Goal: Task Accomplishment & Management: Use online tool/utility

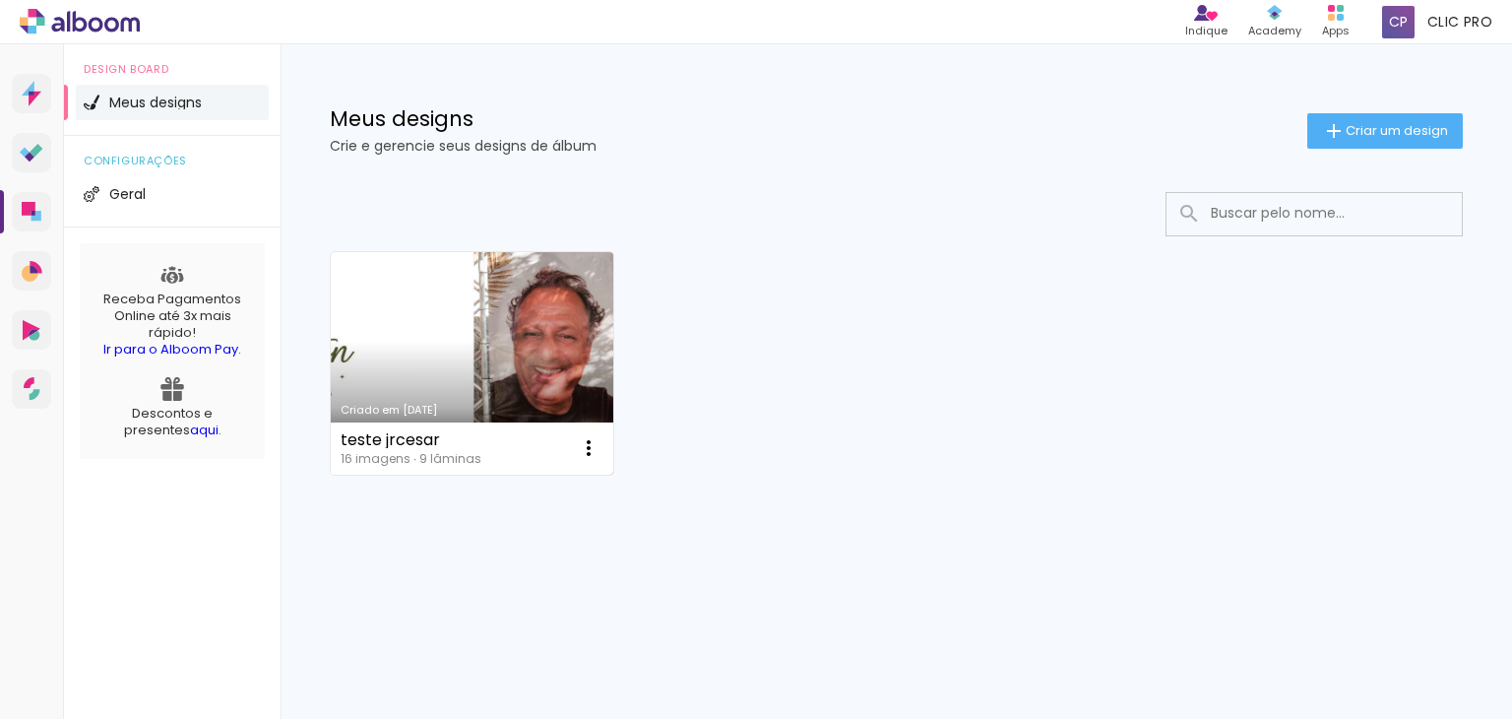
click at [515, 360] on link "Criado em [DATE]" at bounding box center [472, 363] width 283 height 223
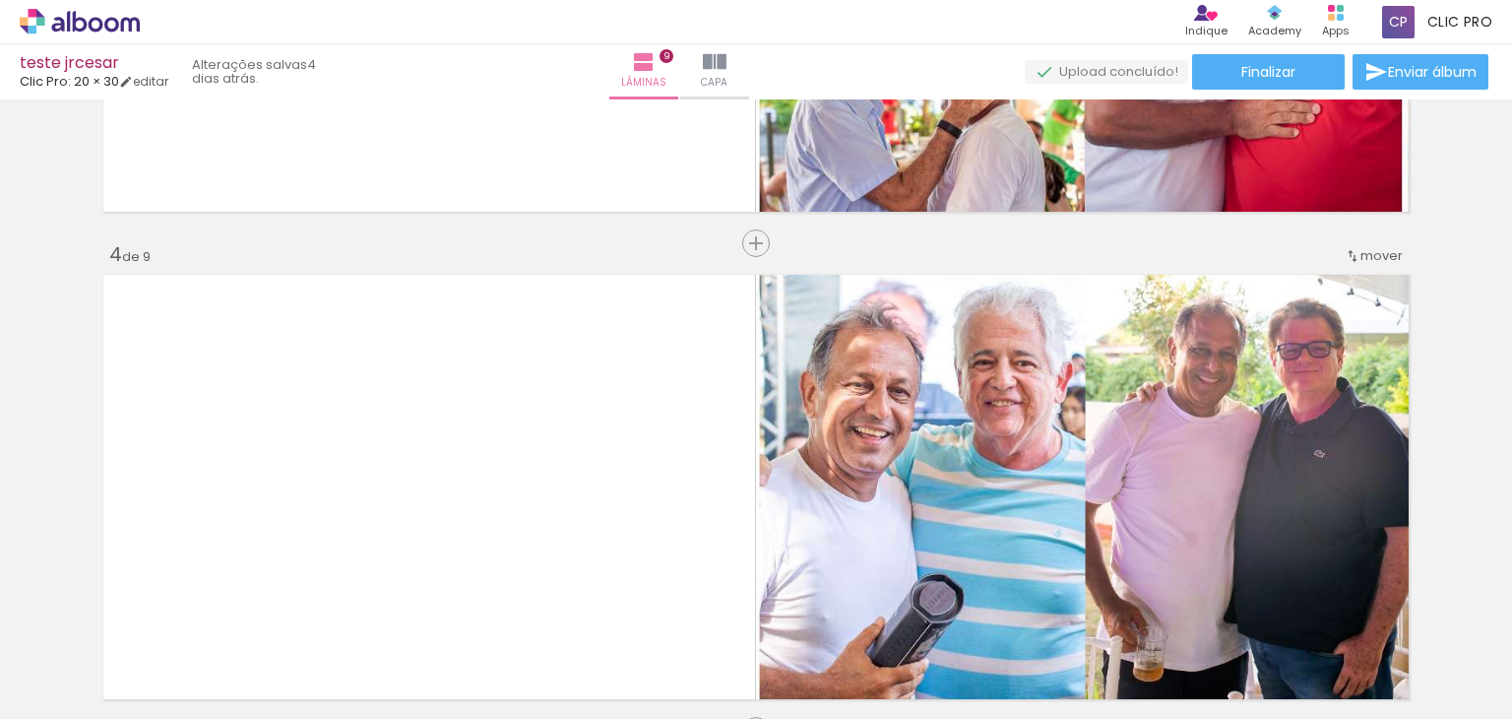
scroll to position [1351, 0]
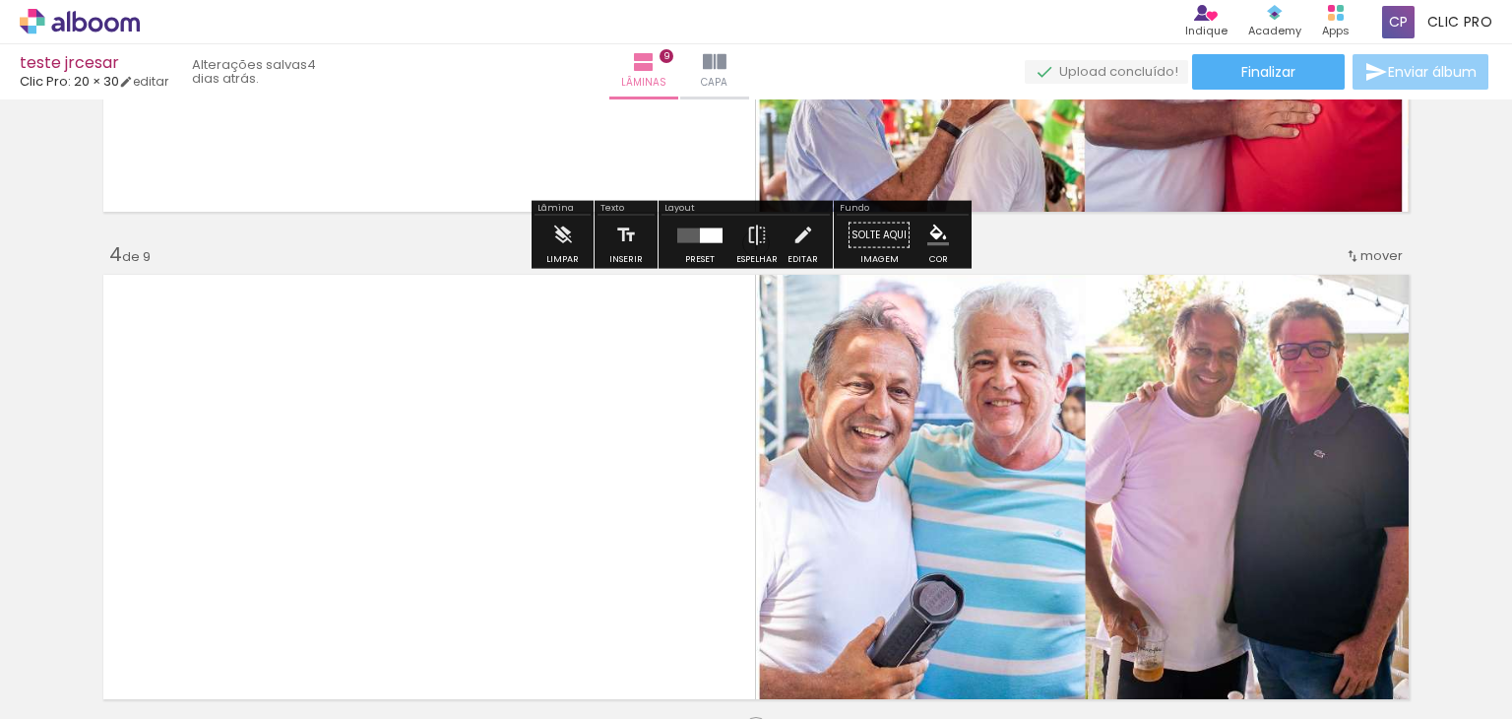
click at [1398, 65] on span "Enviar álbum" at bounding box center [1432, 72] width 89 height 14
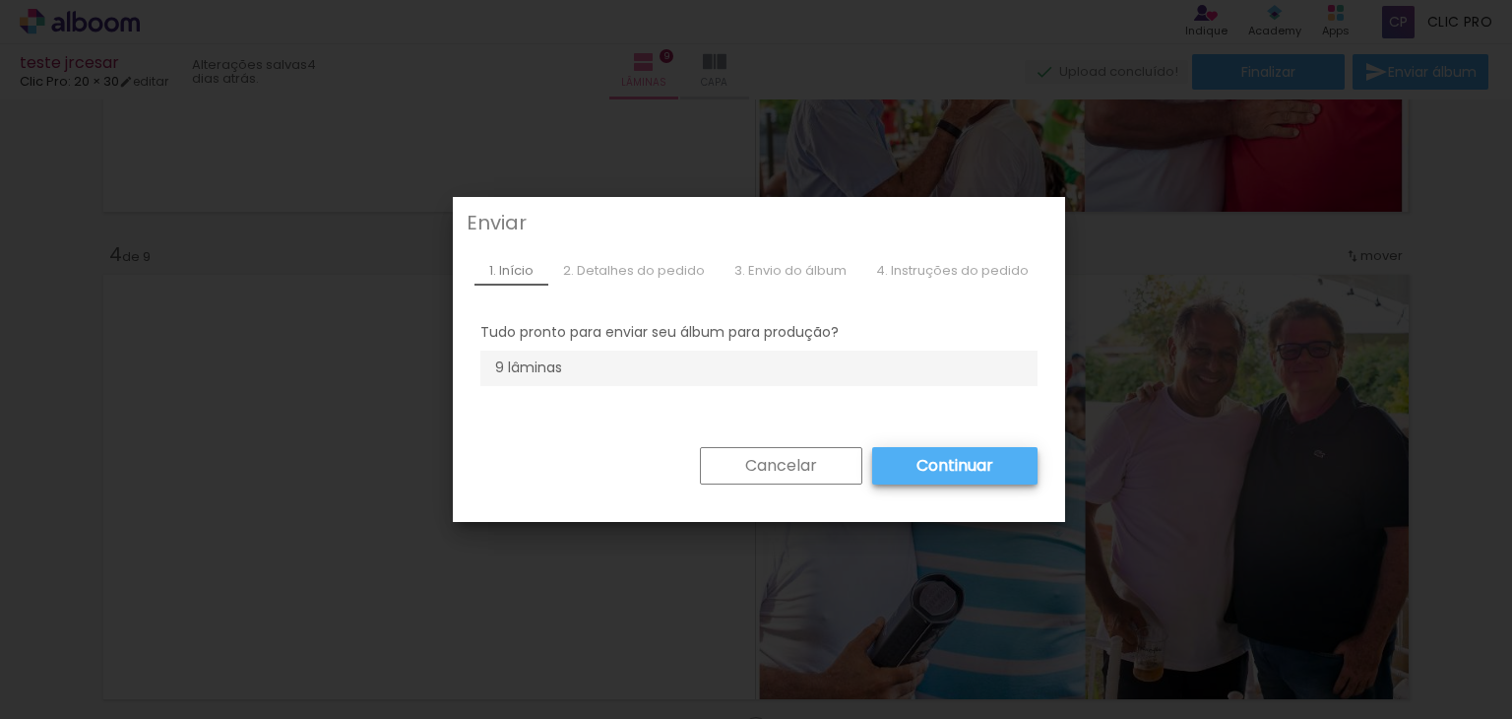
click at [0, 0] on slot "Continuar" at bounding box center [0, 0] width 0 height 0
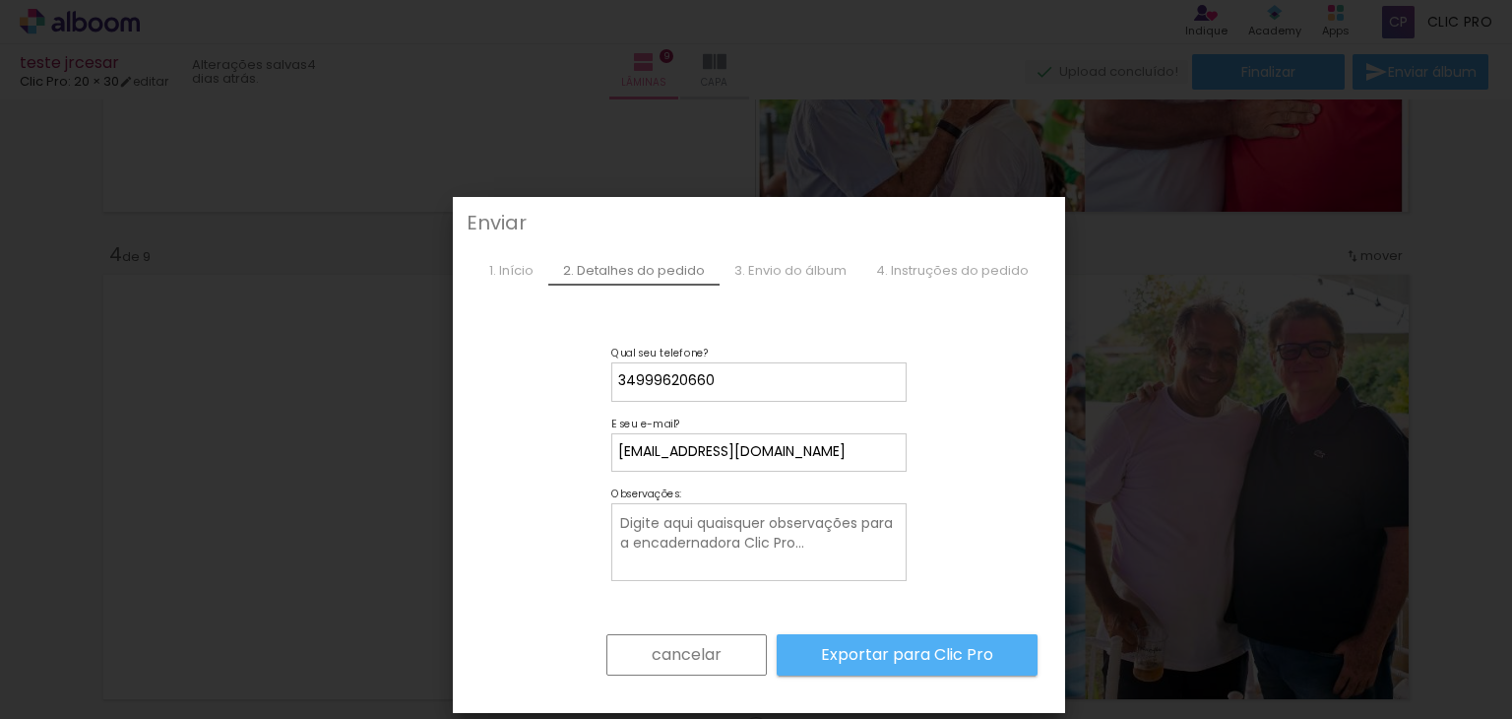
click at [838, 451] on input "jrcesar.ferreira@gmail.com" at bounding box center [759, 452] width 282 height 20
type input "stellacv2001@hotmail.com"
type paper-input "stellacv2001@hotmail.com"
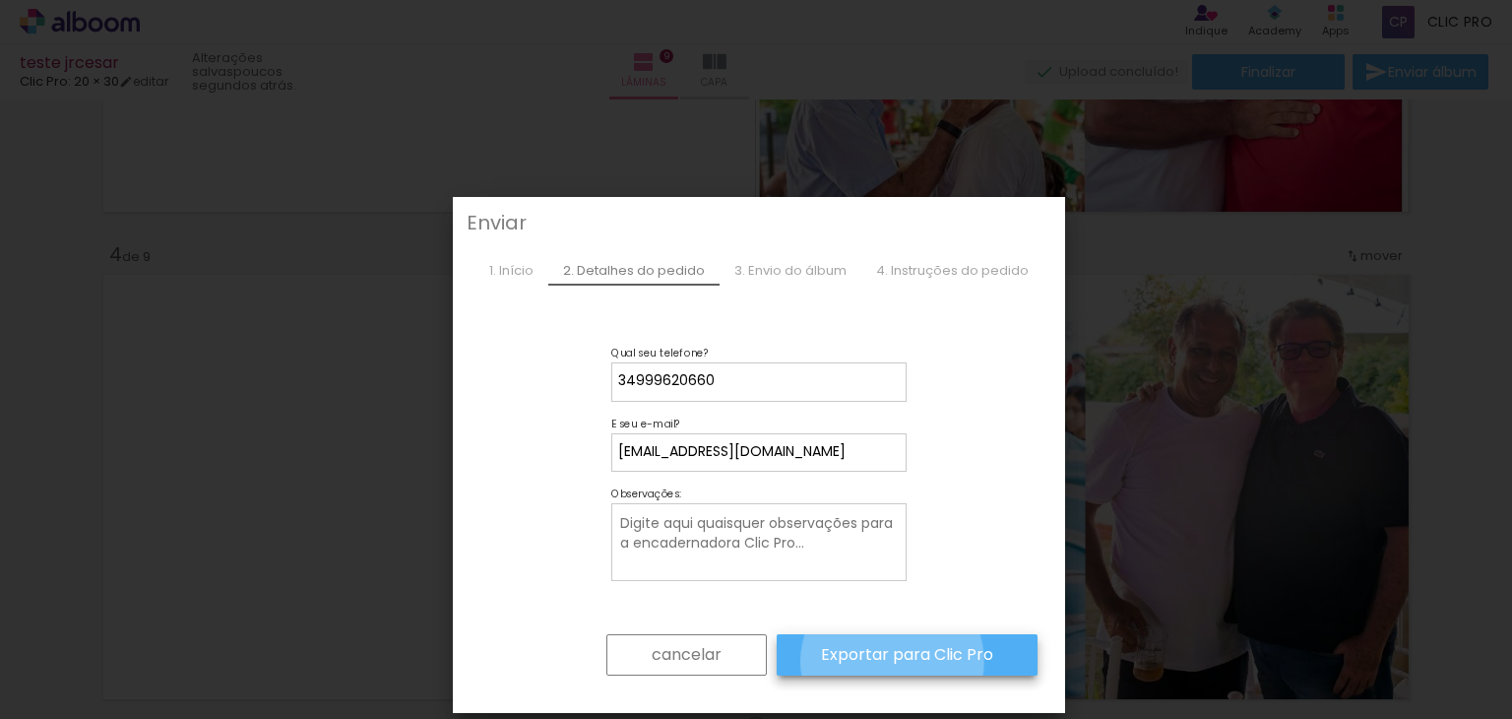
click at [0, 0] on slot "Exportar para Clic Pro" at bounding box center [0, 0] width 0 height 0
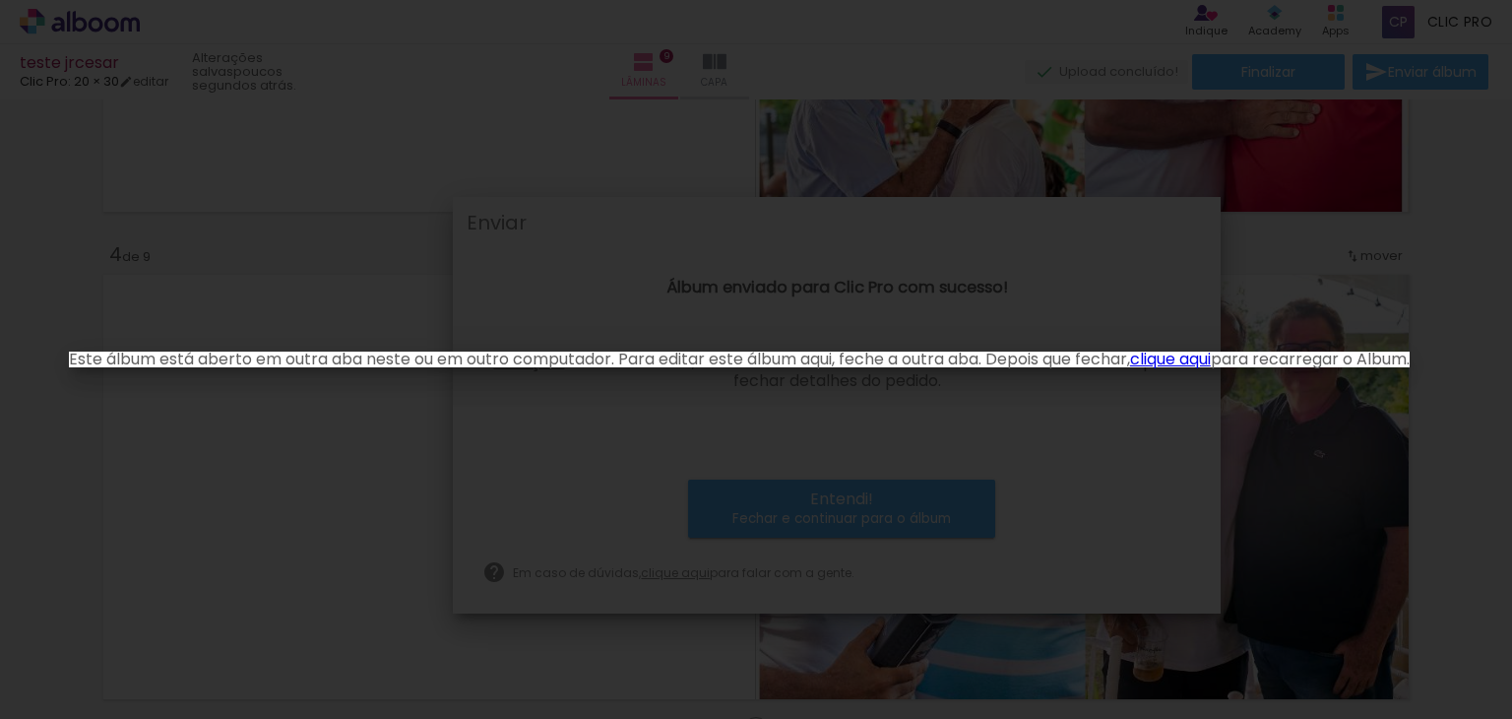
click at [1206, 357] on link "clique aqui" at bounding box center [1170, 359] width 81 height 23
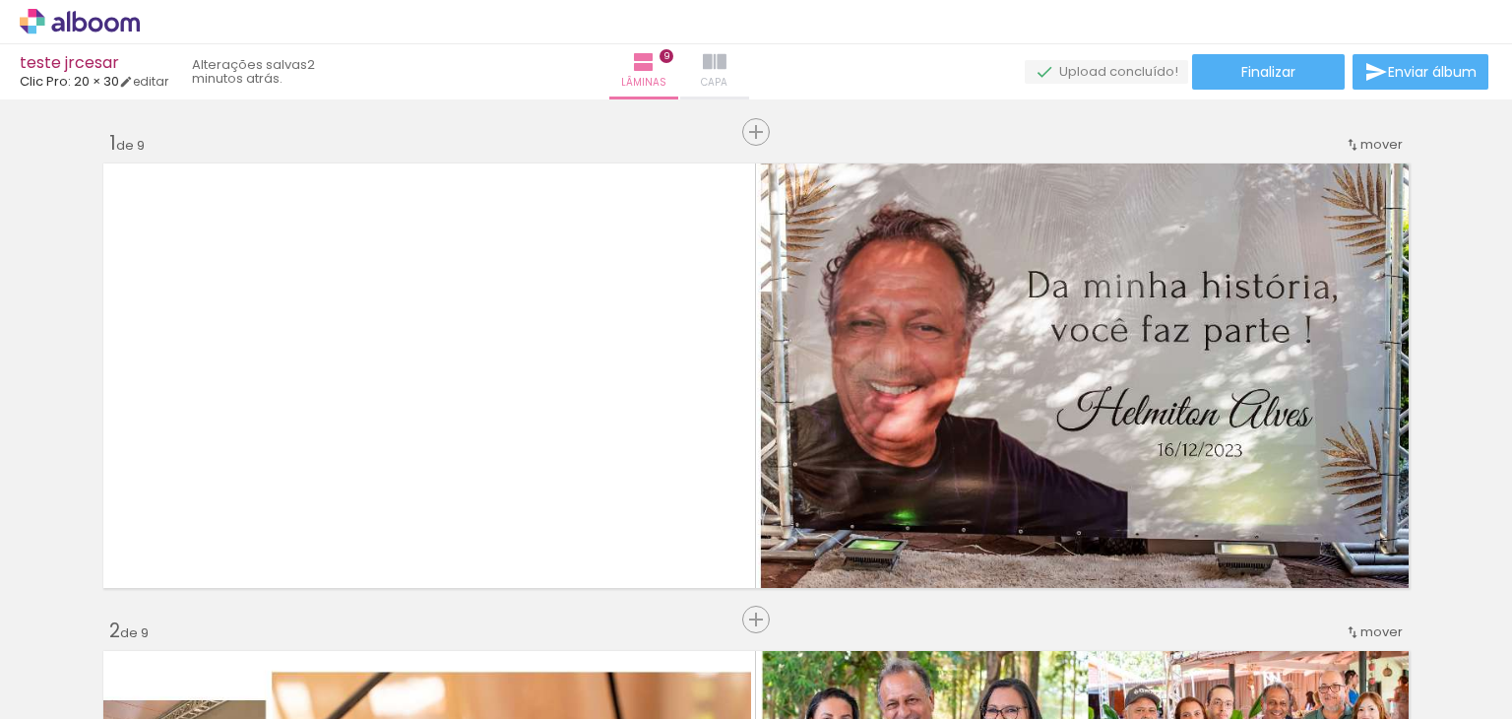
click at [728, 76] on span "Capa" at bounding box center [714, 83] width 27 height 18
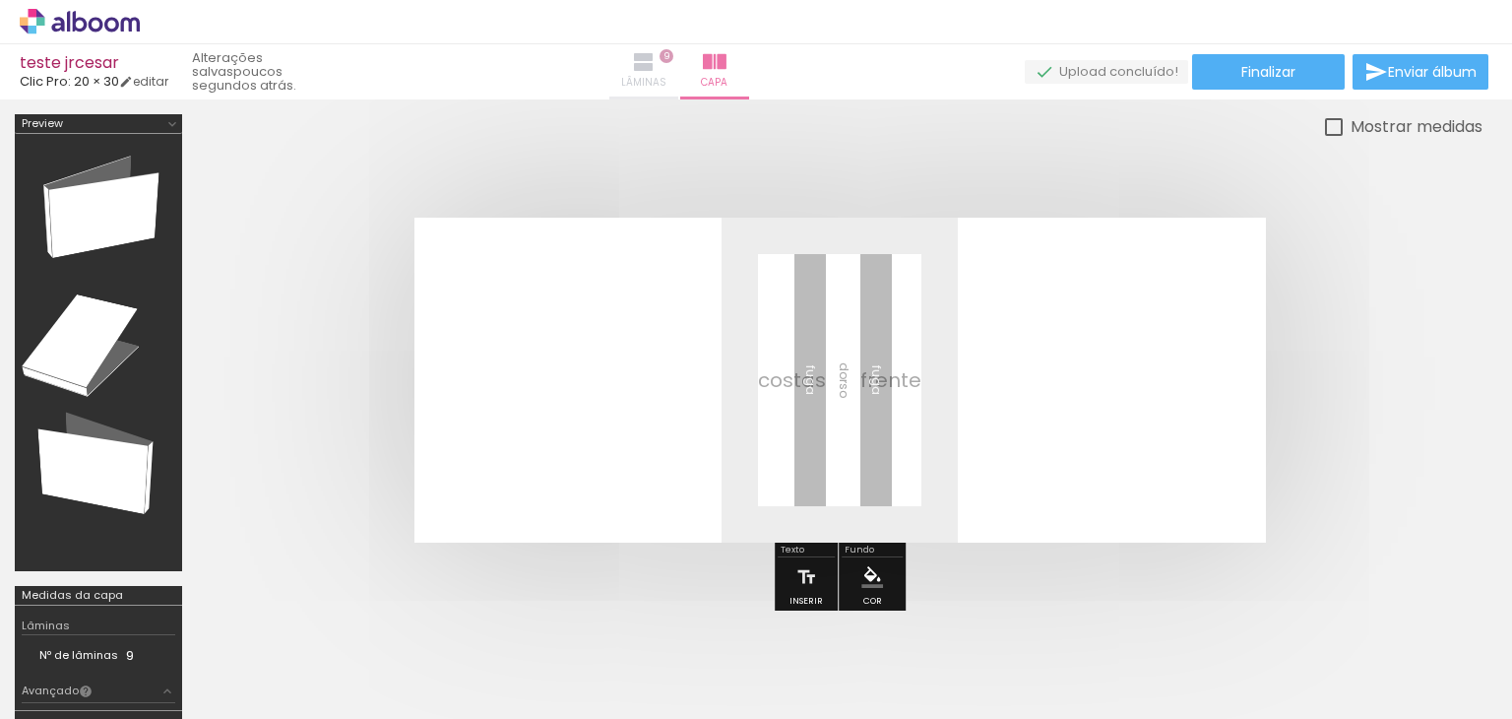
click at [656, 64] on iron-icon at bounding box center [644, 62] width 24 height 24
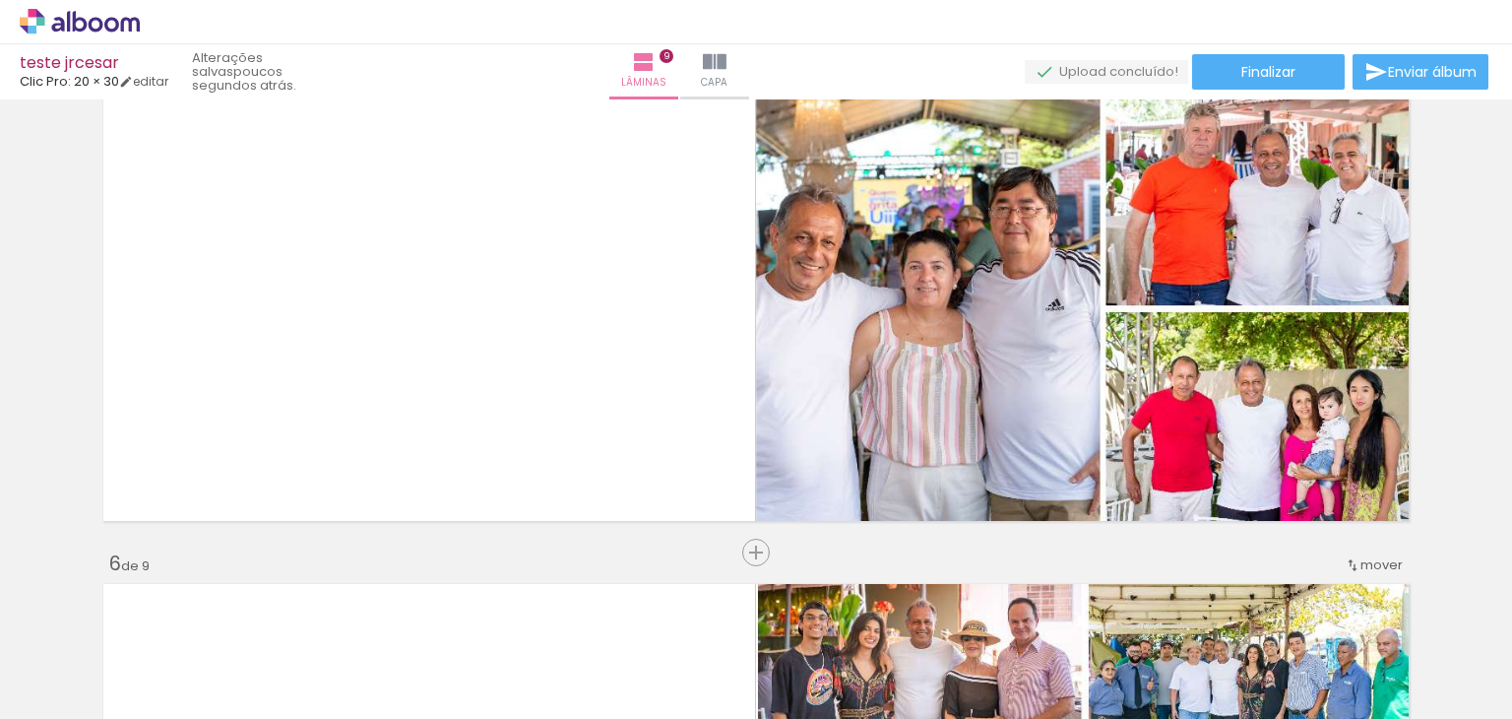
scroll to position [2024, 0]
